Goal: Task Accomplishment & Management: Manage account settings

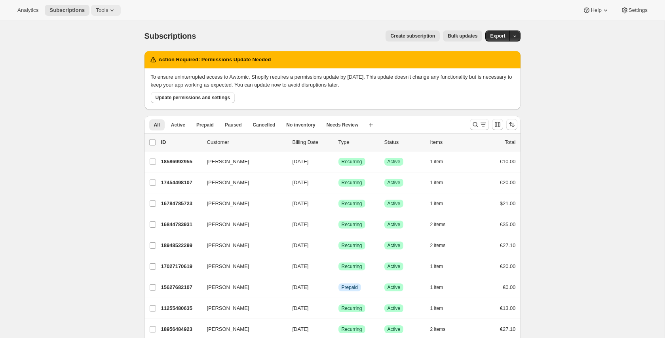
click at [106, 13] on span "Tools" at bounding box center [102, 10] width 12 height 6
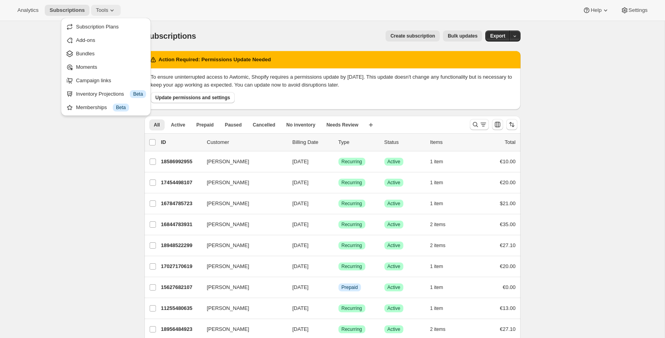
click at [106, 13] on span "Tools" at bounding box center [102, 10] width 12 height 6
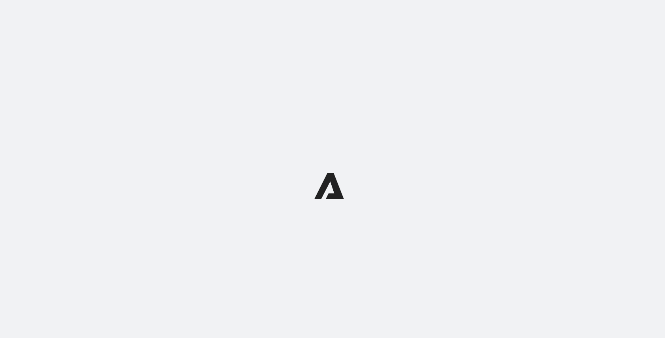
select select "12:00"
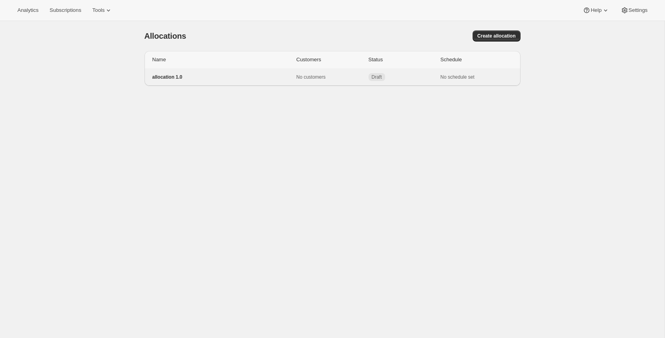
click at [192, 76] on p "allocation 1.0" at bounding box center [224, 77] width 144 height 6
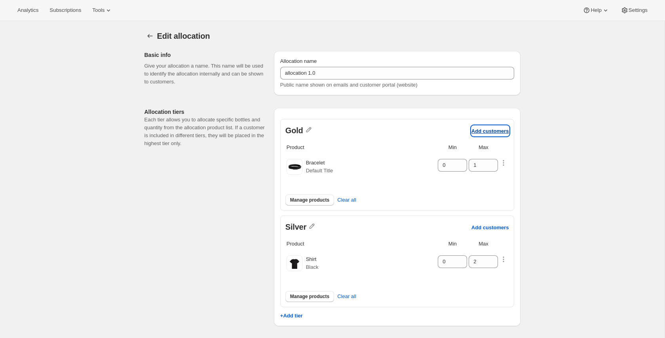
click at [484, 130] on p "Add customers" at bounding box center [490, 131] width 38 height 6
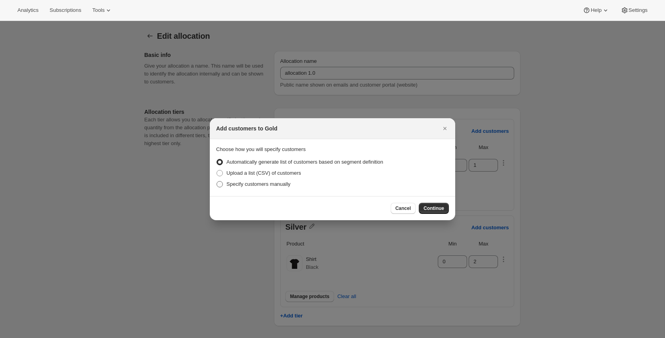
click at [283, 184] on span "Specify customers manually" at bounding box center [258, 184] width 64 height 6
click at [217, 182] on input "Specify customers manually" at bounding box center [216, 181] width 0 height 0
click at [434, 208] on span "Continue" at bounding box center [433, 208] width 21 height 6
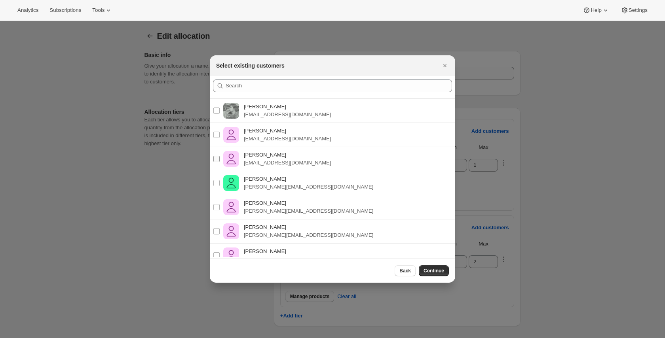
click at [274, 154] on p "Pablo Gumilla" at bounding box center [287, 155] width 87 height 8
click at [220, 156] on input "Pablo Gumilla pablo.gumilla+shoes@gmail.com" at bounding box center [216, 159] width 6 height 6
checkbox input "true"
drag, startPoint x: 271, startPoint y: 136, endPoint x: 271, endPoint y: 128, distance: 7.5
click at [271, 134] on div "Pablo Gumilla pablo.gumilla+sub@gmail.com" at bounding box center [287, 135] width 87 height 16
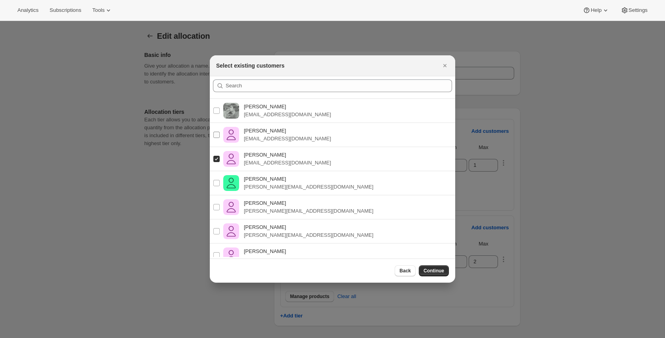
click at [220, 134] on input "Pablo Gumilla pablo.gumilla+sub@gmail.com" at bounding box center [216, 135] width 6 height 6
checkbox input "true"
click at [265, 116] on p "pablo.gumilla@gmail.com" at bounding box center [287, 115] width 87 height 8
click at [220, 114] on input "Pablo Gumilla pablo.gumilla@gmail.com" at bounding box center [216, 111] width 6 height 6
checkbox input "true"
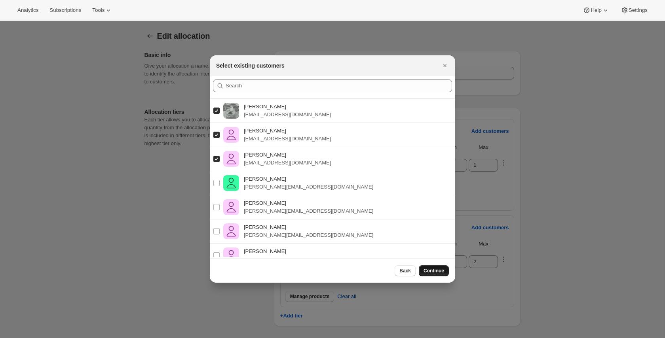
click at [431, 274] on button "Continue" at bounding box center [434, 271] width 30 height 11
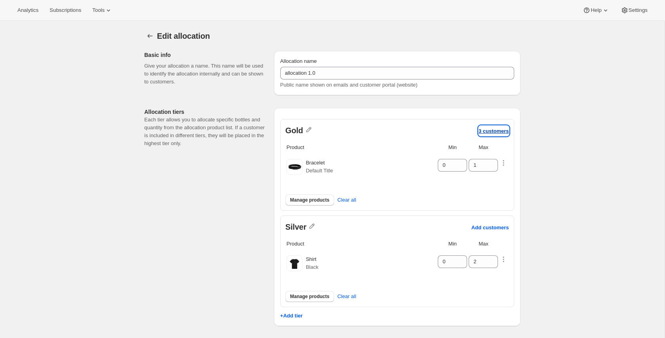
click at [498, 130] on p "3 customers" at bounding box center [494, 131] width 30 height 6
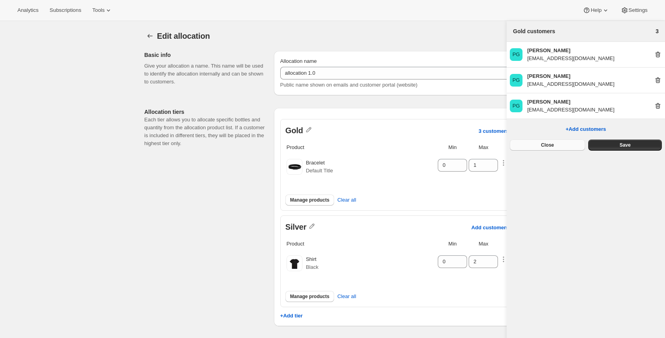
click at [541, 145] on span "Close" at bounding box center [547, 145] width 13 height 6
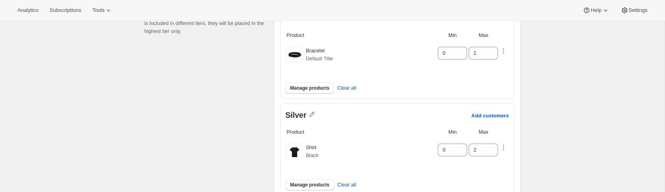
scroll to position [121, 0]
